Goal: Information Seeking & Learning: Compare options

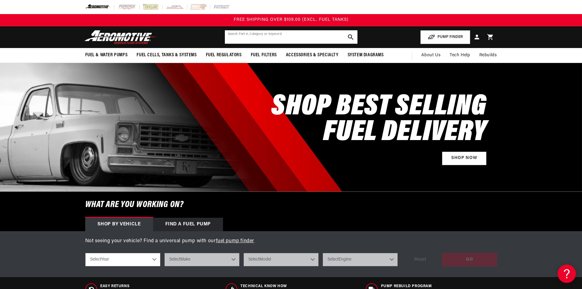
click at [287, 36] on input "text" at bounding box center [291, 36] width 133 height 13
type input "A"
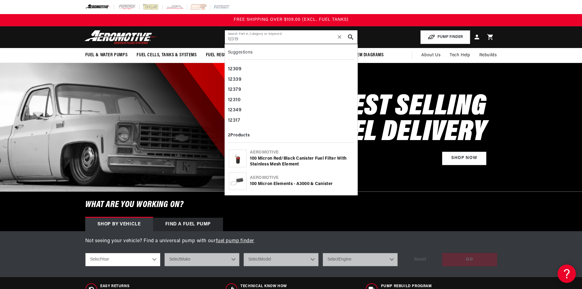
type input "12319"
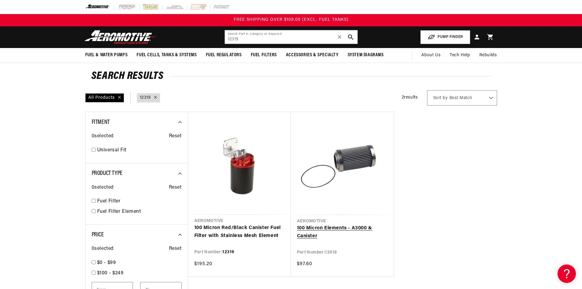
click at [328, 231] on link "100 Micron Elements - A3000 & Canister" at bounding box center [342, 232] width 91 height 16
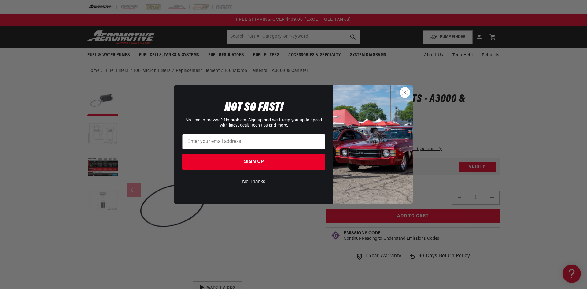
click at [402, 90] on circle "Close dialog" at bounding box center [405, 92] width 10 height 10
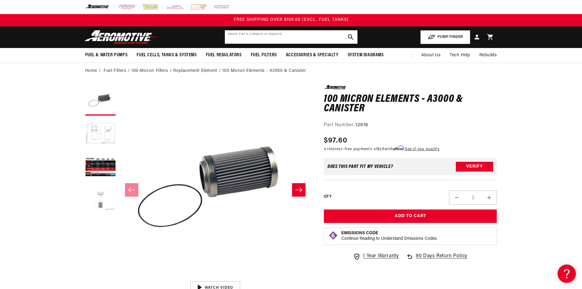
click at [241, 36] on input "text" at bounding box center [291, 36] width 133 height 13
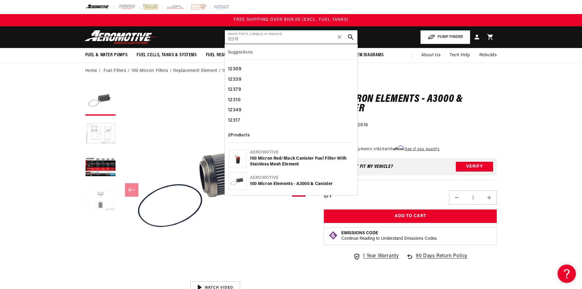
type input "12319"
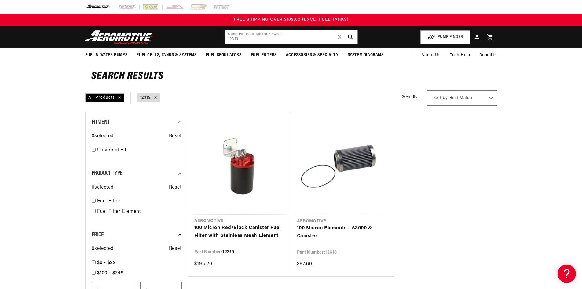
click at [251, 226] on link "100 Micron Red/Black Canister Fuel Filter with Stainless Mesh Element" at bounding box center [239, 232] width 90 height 16
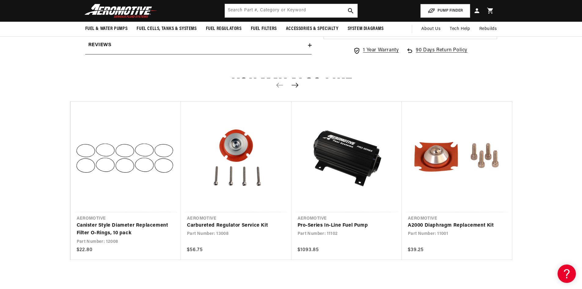
scroll to position [428, 0]
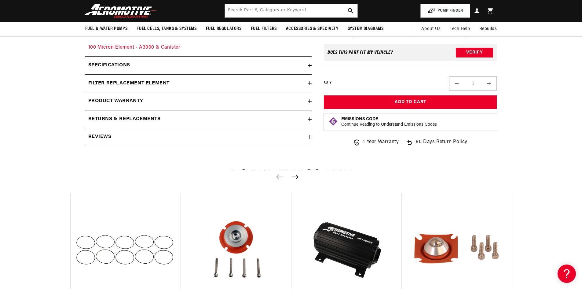
click at [146, 79] on h2 "filter replacement element" at bounding box center [129, 83] width 82 height 8
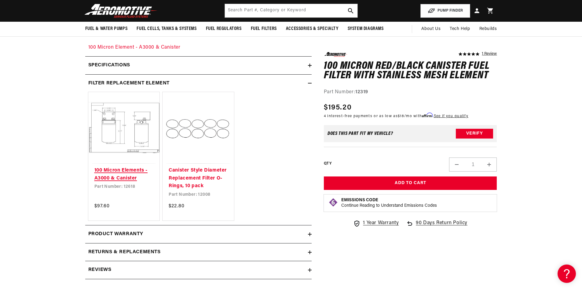
click at [120, 168] on link "100 Micron Elements - A3000 & Canister" at bounding box center [123, 175] width 59 height 16
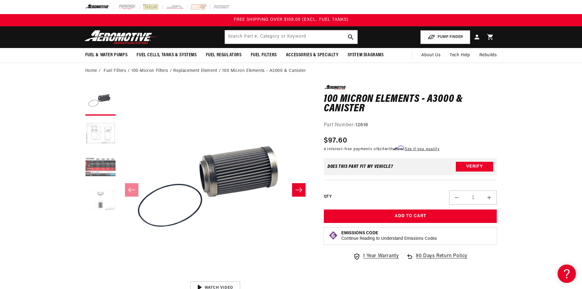
click at [94, 167] on button "Load image 3 in gallery view" at bounding box center [100, 167] width 31 height 31
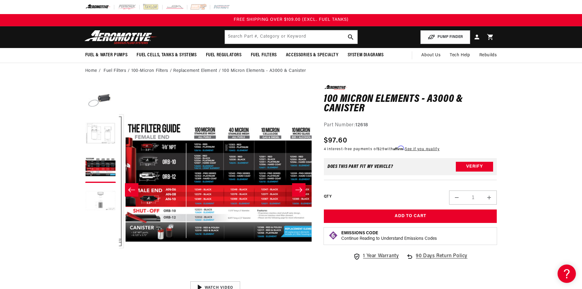
scroll to position [0, 386]
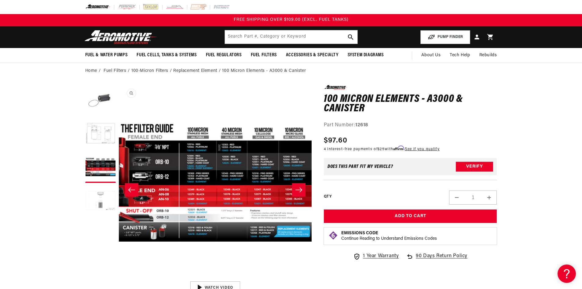
click at [119, 278] on button "Open media 3 in modal" at bounding box center [119, 278] width 0 height 0
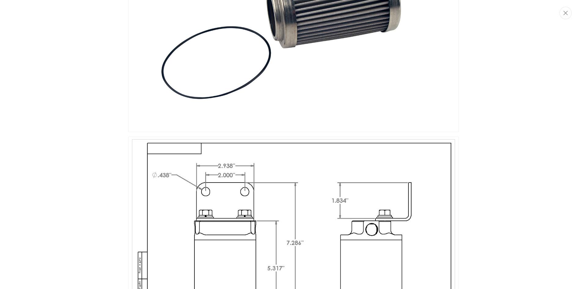
scroll to position [0, 0]
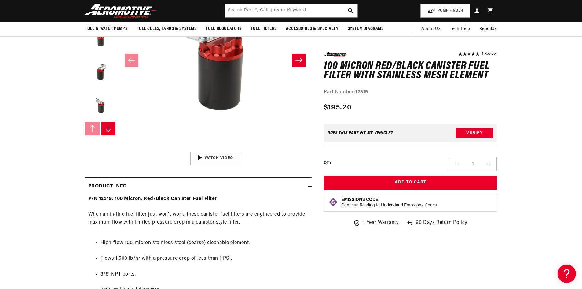
scroll to position [61, 0]
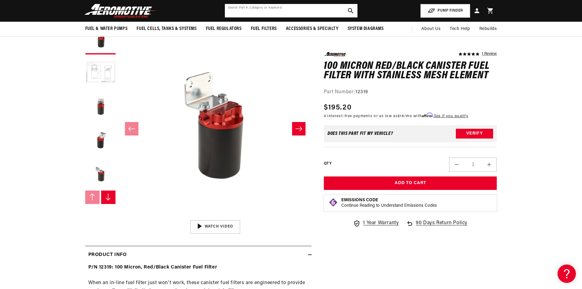
click at [252, 12] on input "text" at bounding box center [291, 10] width 133 height 13
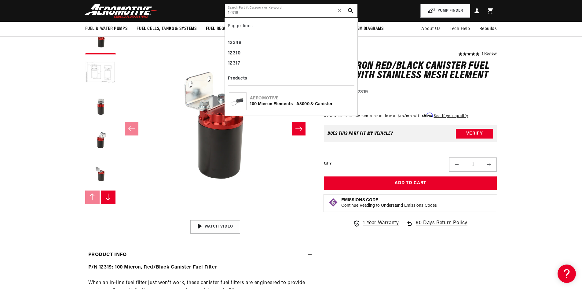
type input "12318"
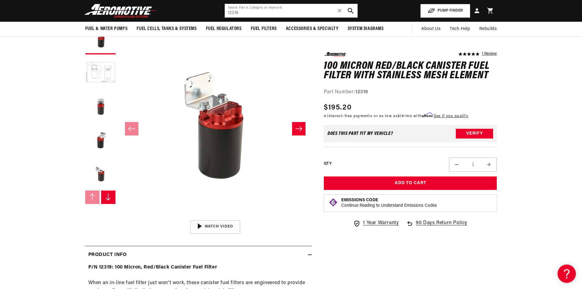
click at [349, 9] on icon "search button" at bounding box center [351, 11] width 6 height 6
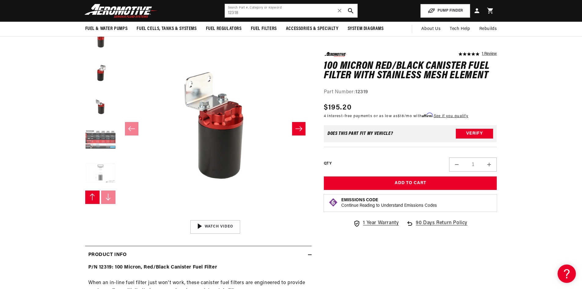
click at [103, 148] on button "Load image 6 in gallery view" at bounding box center [100, 140] width 31 height 31
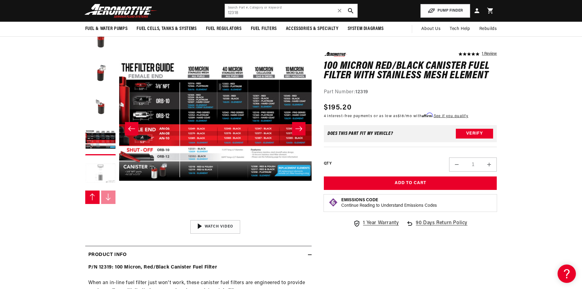
scroll to position [0, 965]
click at [105, 139] on button "Load image 6 in gallery view" at bounding box center [100, 140] width 31 height 31
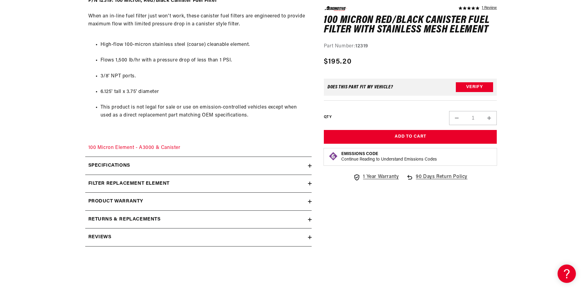
scroll to position [378, 0]
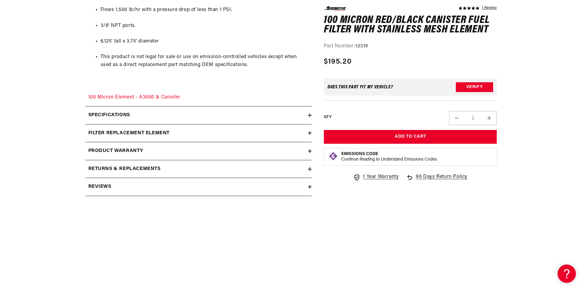
click at [153, 131] on h2 "filter replacement element" at bounding box center [129, 133] width 82 height 8
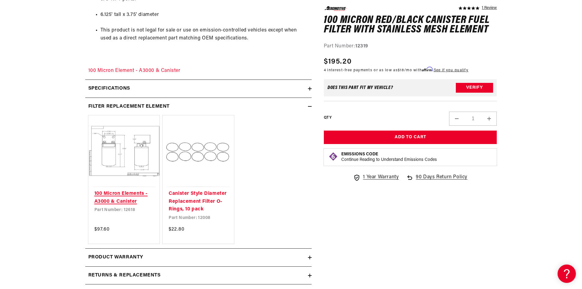
scroll to position [439, 0]
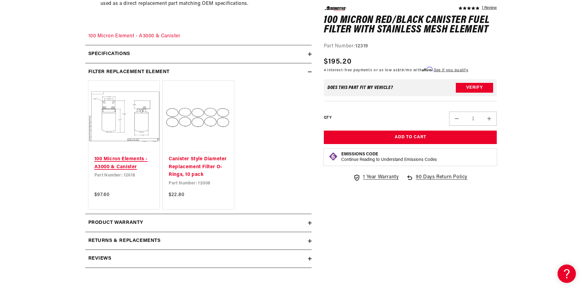
click at [129, 157] on link "100 Micron Elements - A3000 & Canister" at bounding box center [123, 163] width 59 height 16
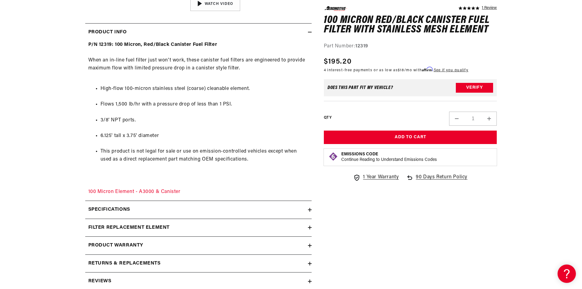
scroll to position [286, 0]
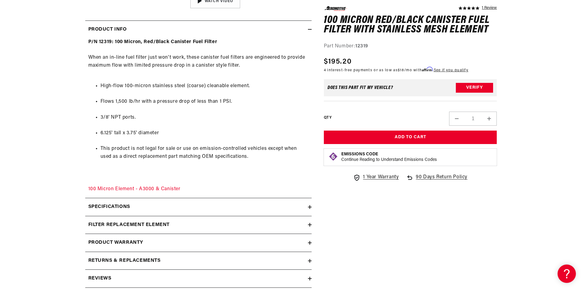
click at [151, 226] on h2 "filter replacement element" at bounding box center [129, 225] width 82 height 8
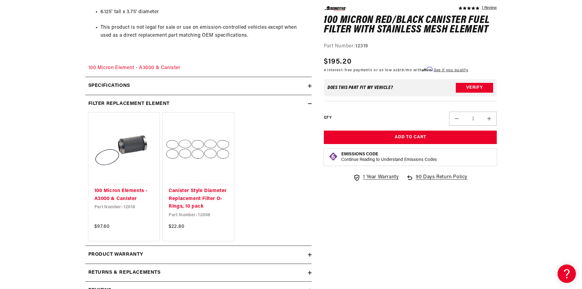
scroll to position [409, 0]
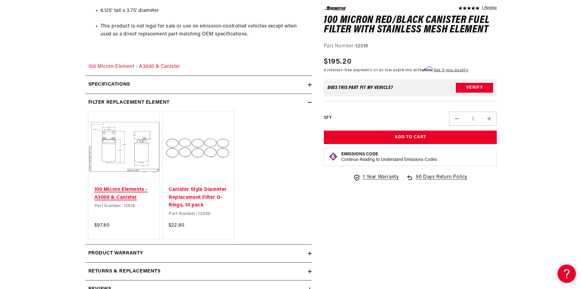
click at [118, 189] on link "100 Micron Elements - A3000 & Canister" at bounding box center [123, 194] width 59 height 16
